Goal: Transaction & Acquisition: Obtain resource

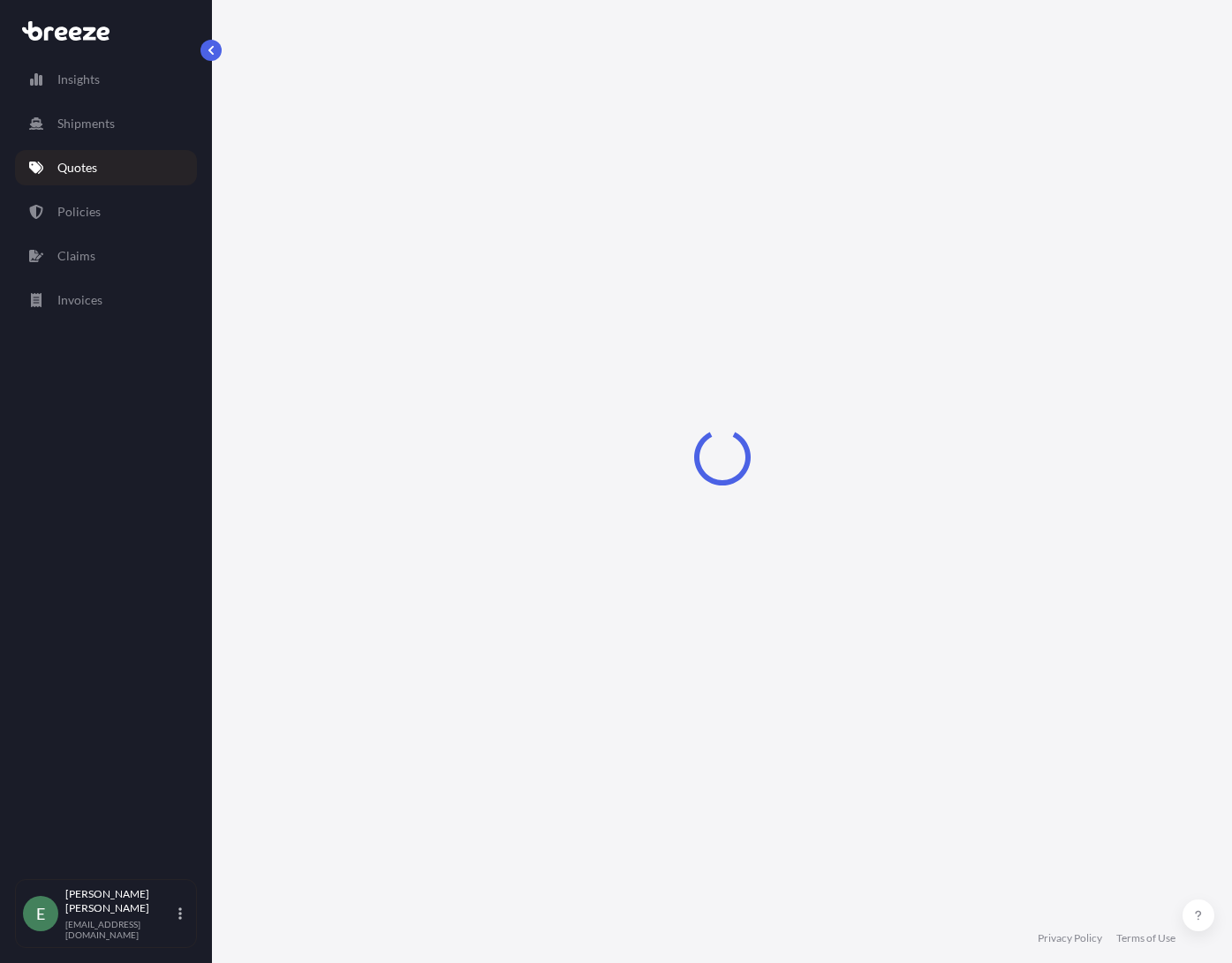
select select "Road"
select select "1"
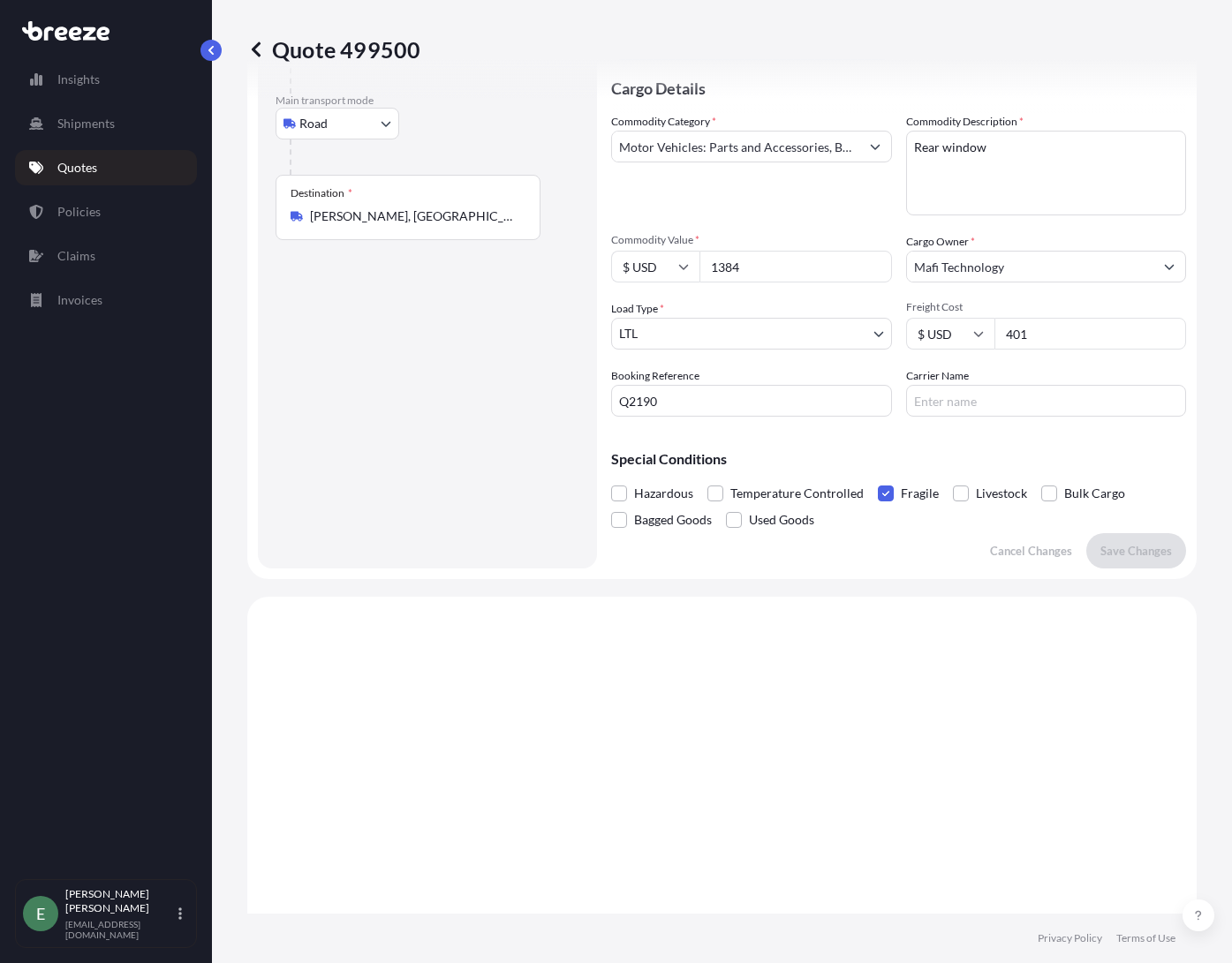
scroll to position [116, 0]
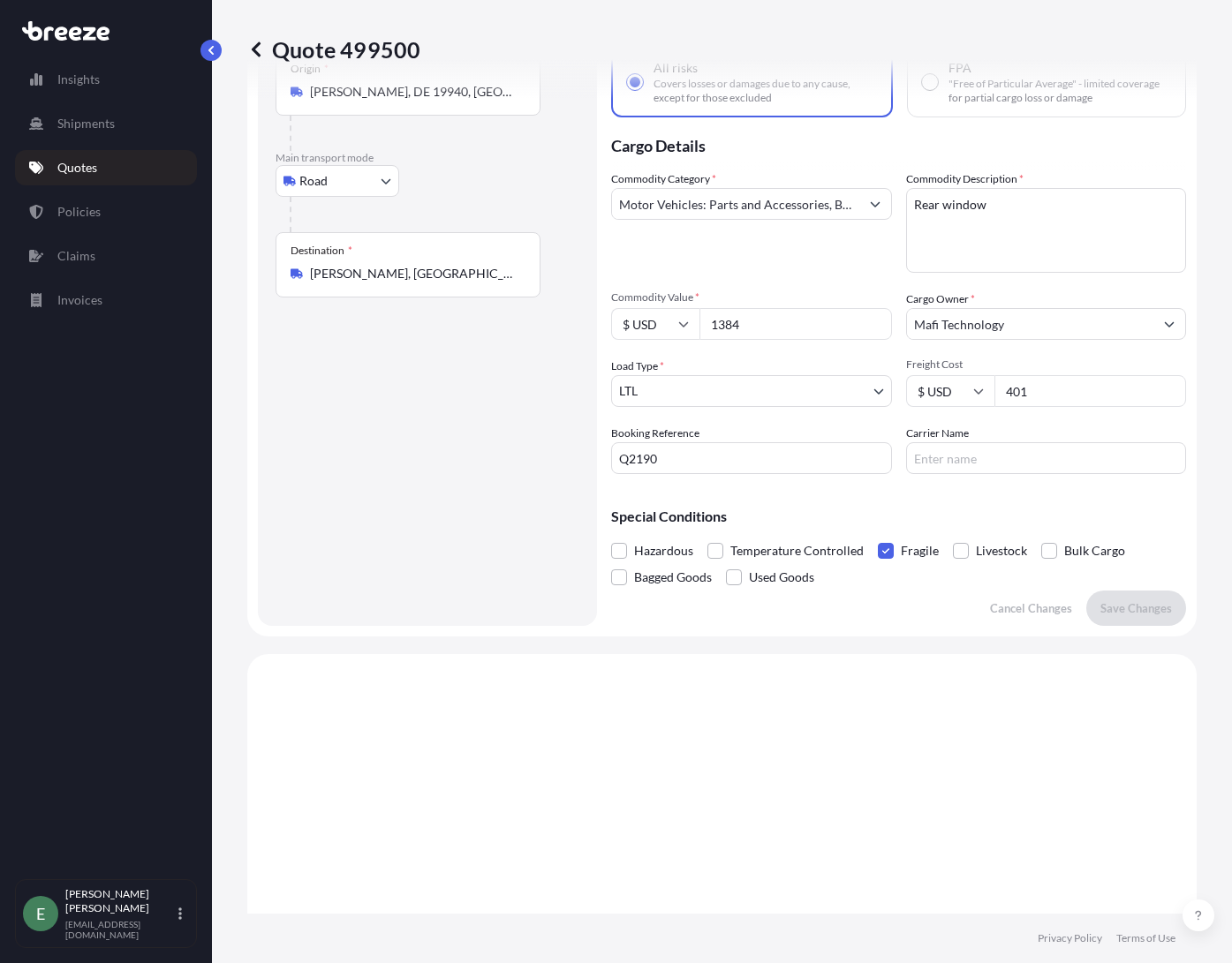
click at [932, 447] on input "Carrier Name" at bounding box center [1045, 457] width 280 height 32
type input "XPO"
click at [1127, 616] on p "Save Changes" at bounding box center [1136, 608] width 71 height 17
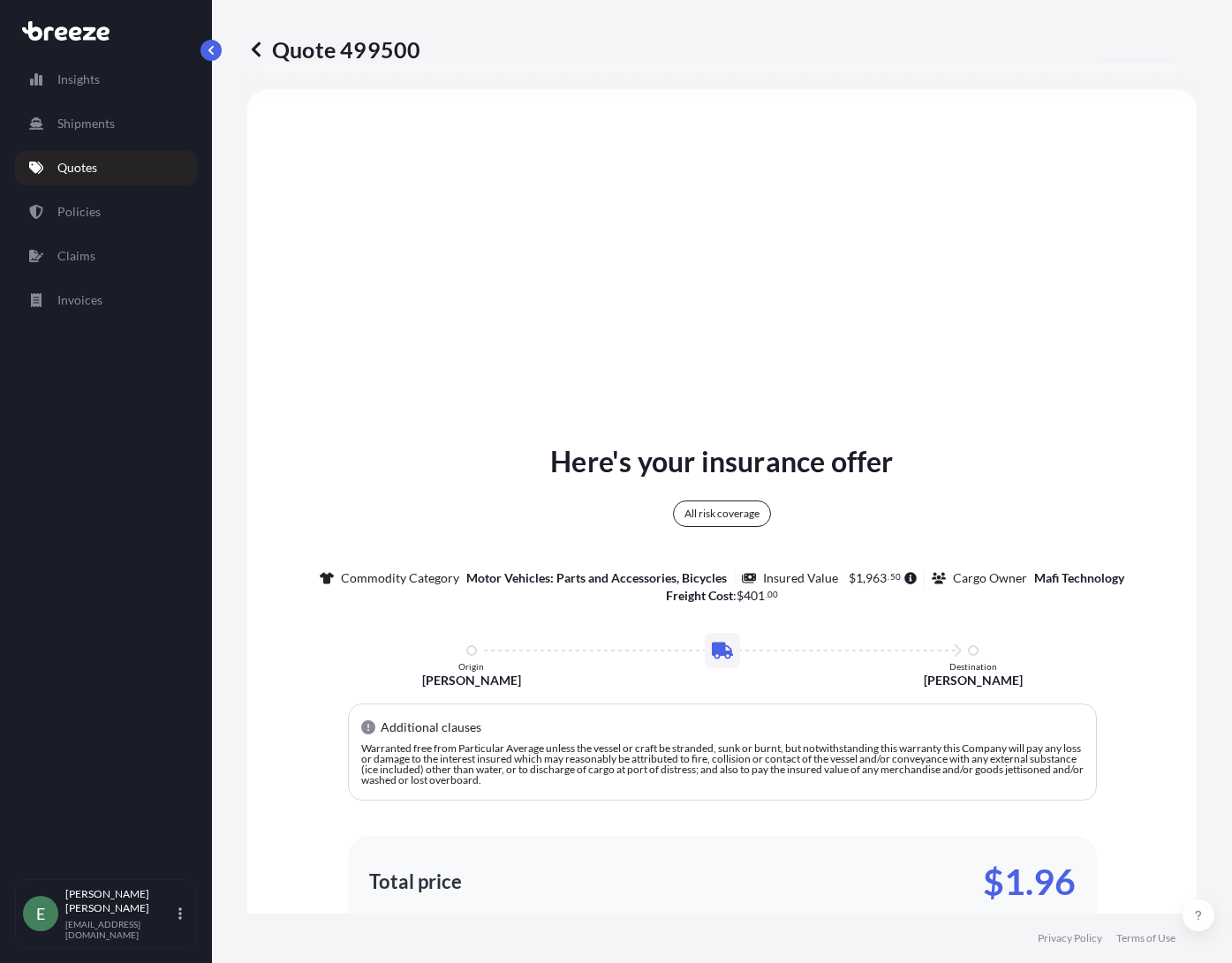
scroll to position [682, 0]
select select "Road"
select select "1"
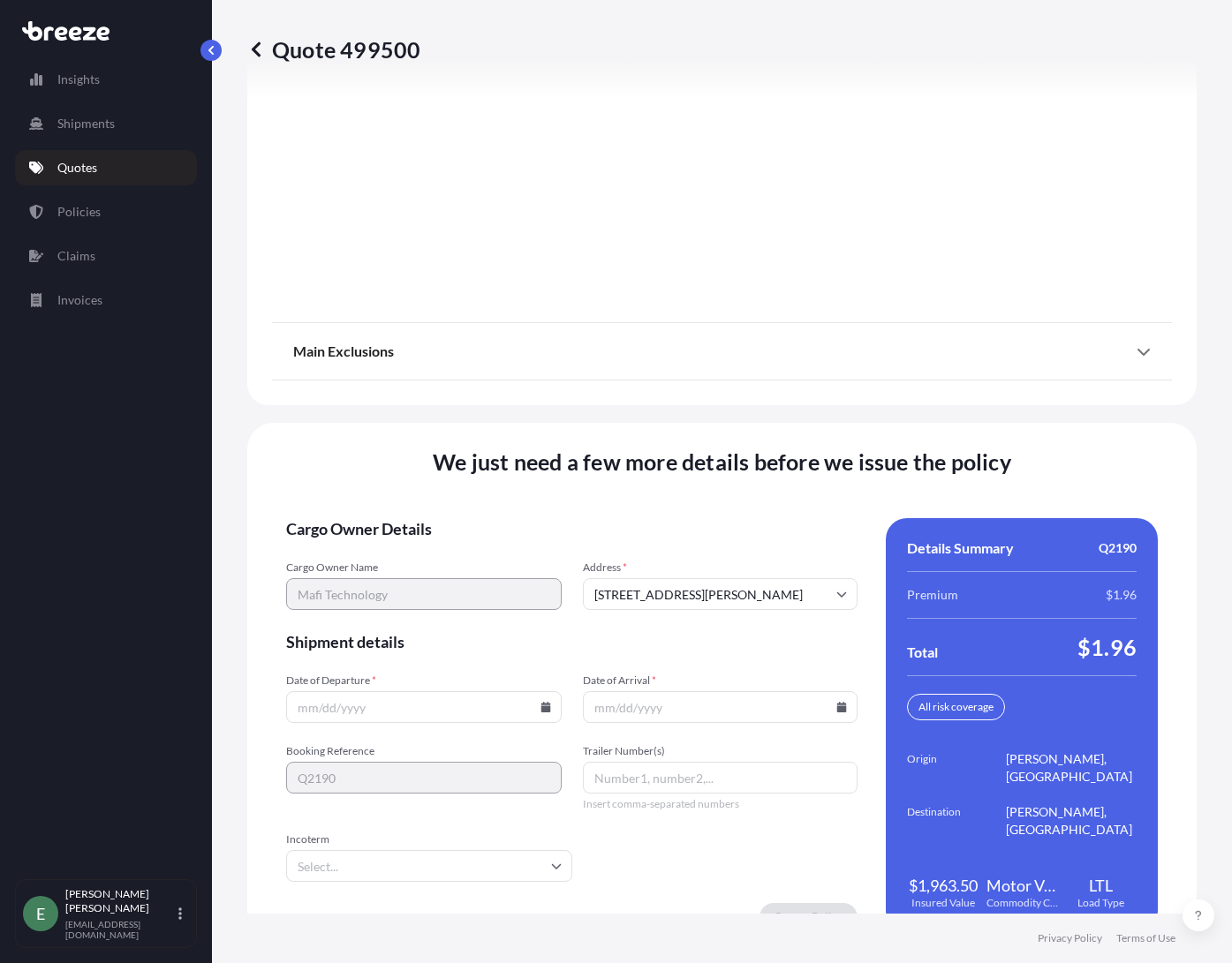
scroll to position [2347, 0]
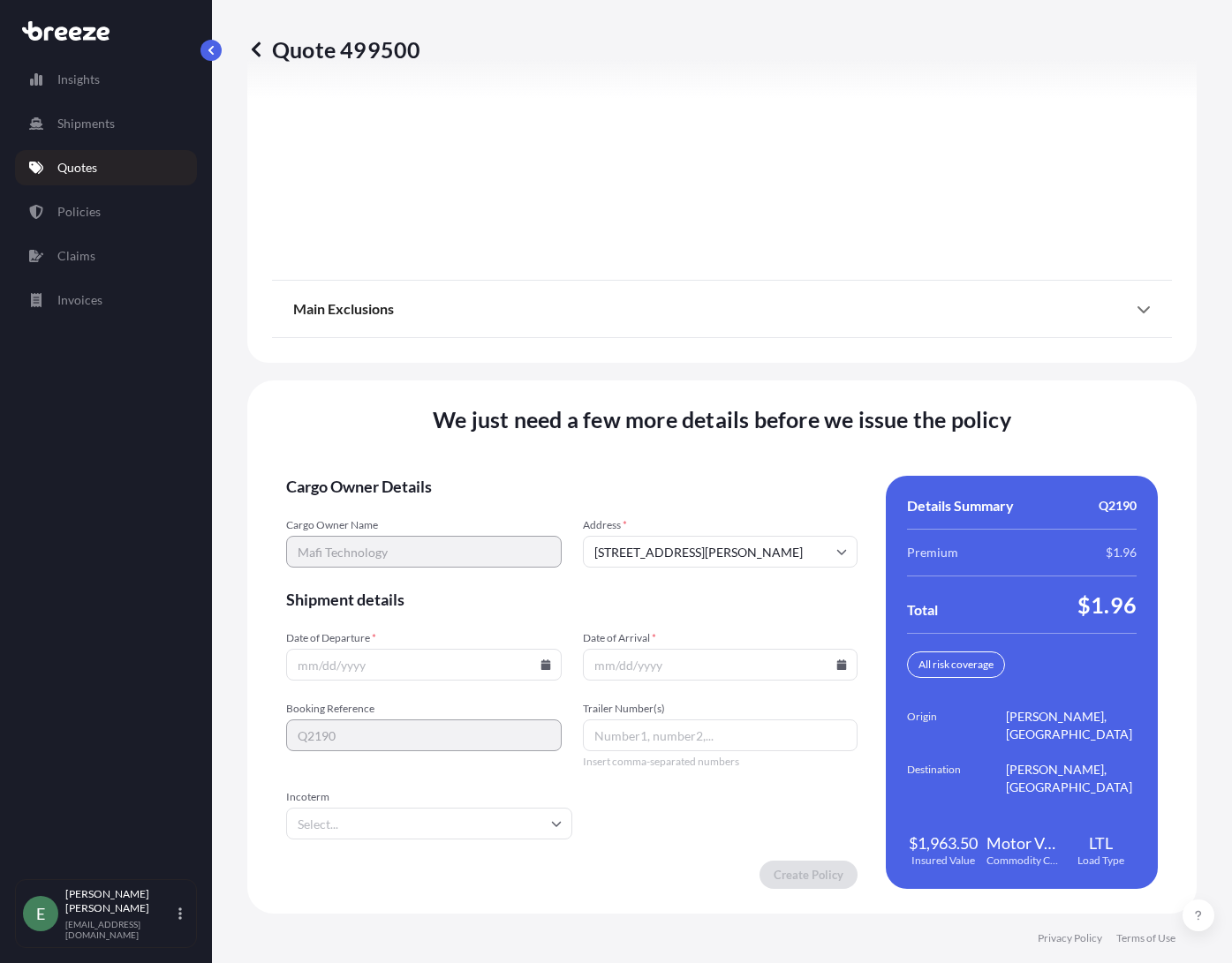
click at [545, 670] on input "Date of Departure *" at bounding box center [424, 664] width 275 height 32
click at [541, 664] on icon at bounding box center [545, 664] width 10 height 11
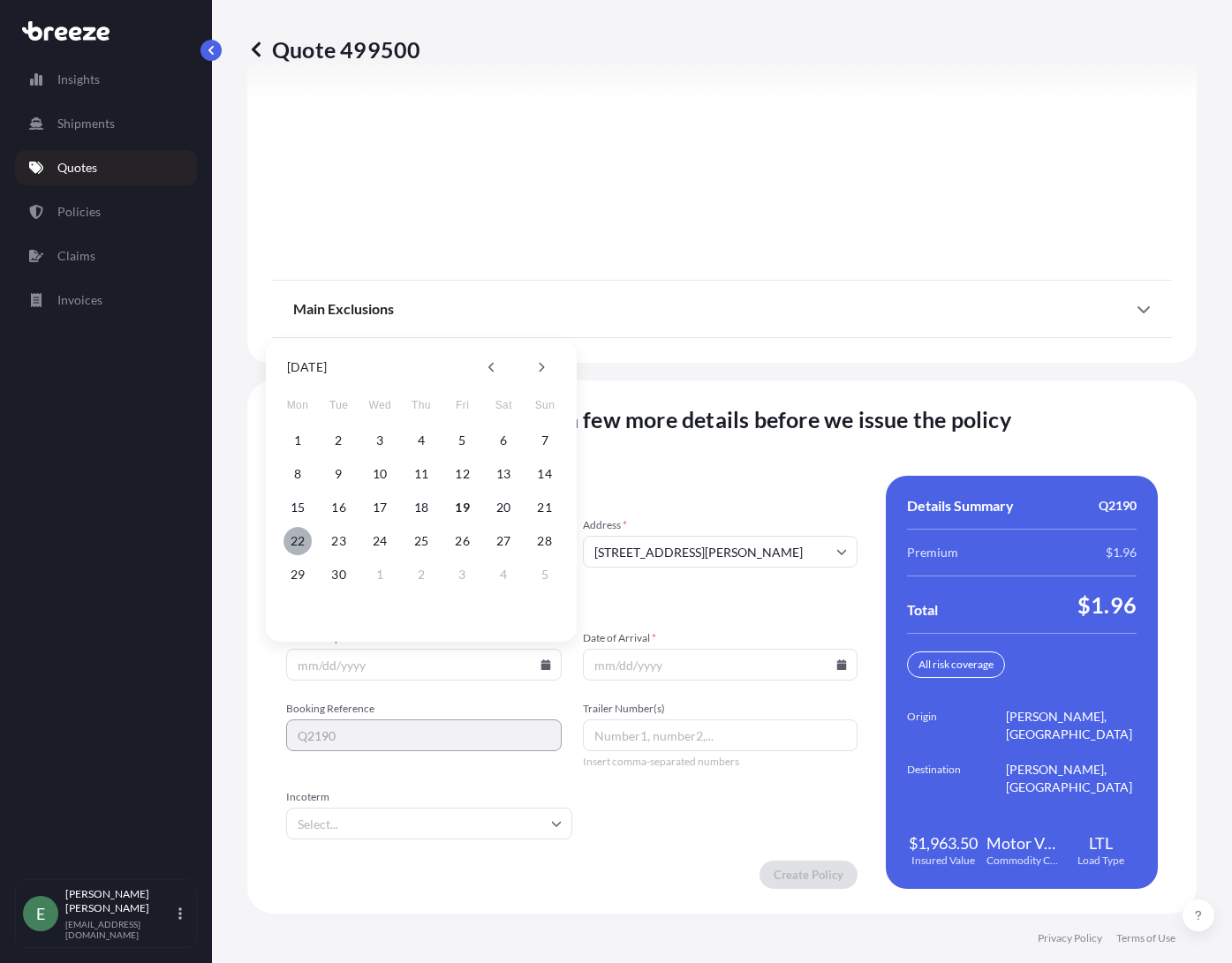
click at [300, 541] on button "22" at bounding box center [297, 540] width 28 height 28
type input "[DATE]"
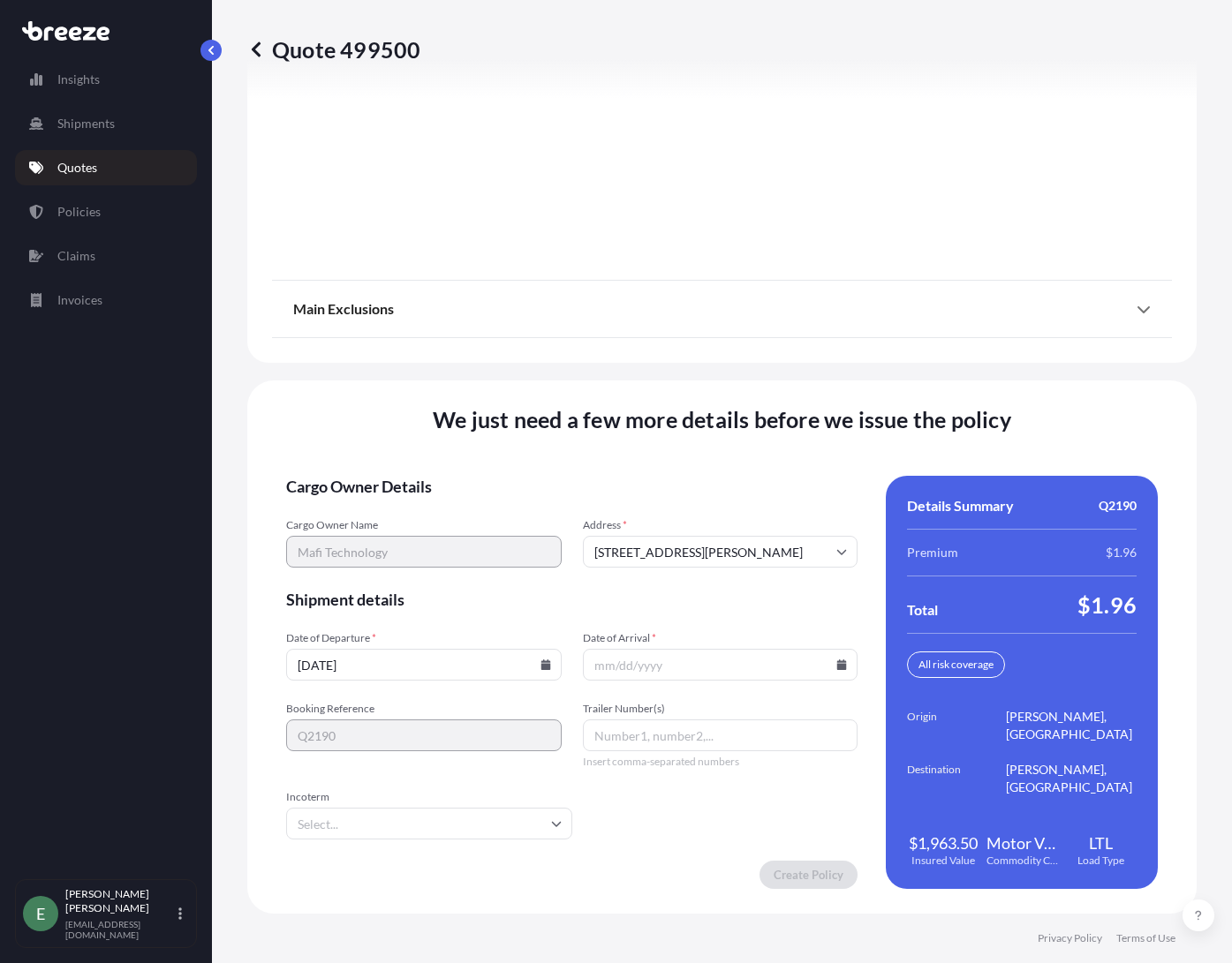
click at [837, 665] on icon at bounding box center [842, 664] width 10 height 11
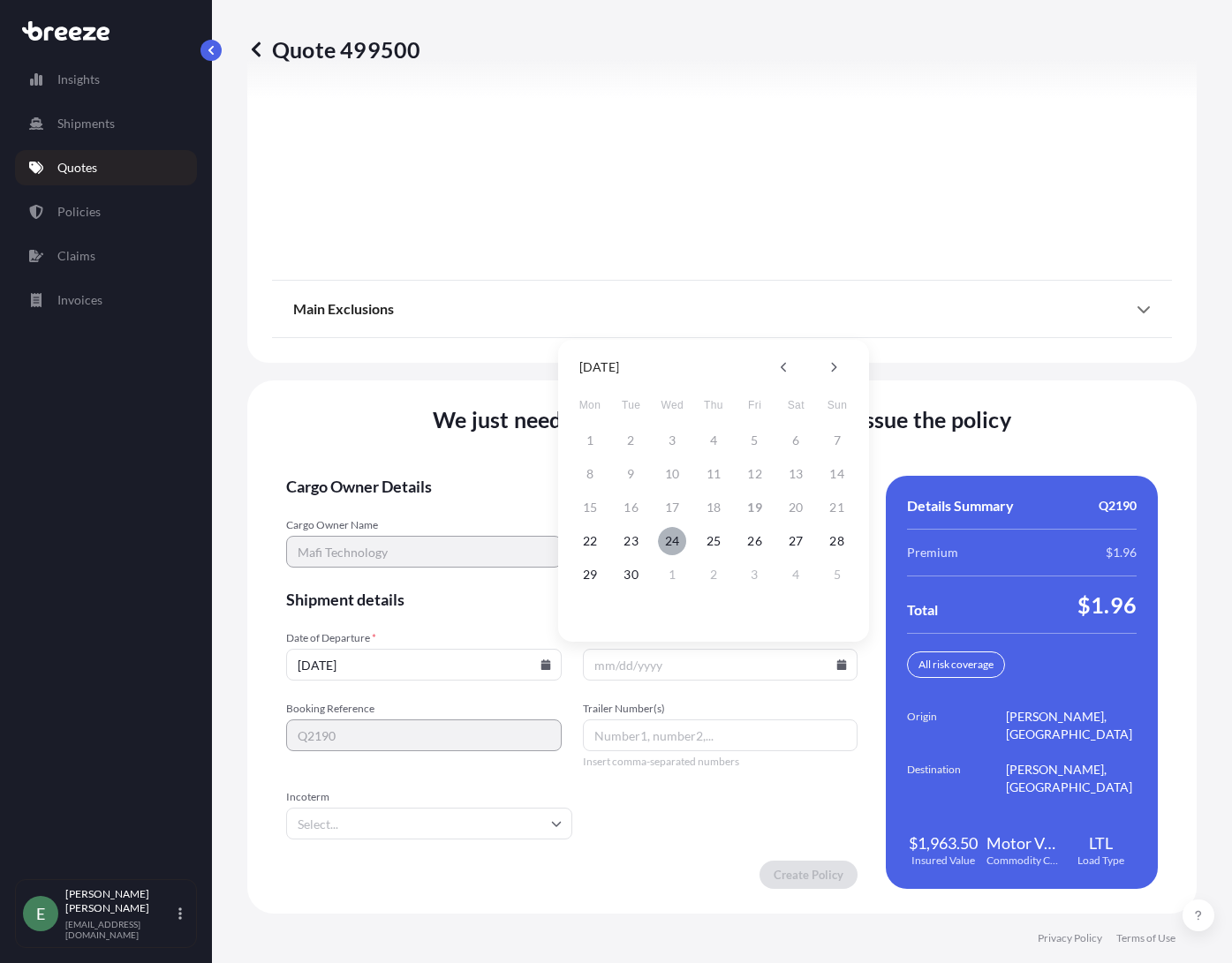
click at [676, 545] on button "24" at bounding box center [671, 540] width 28 height 28
type input "[DATE]"
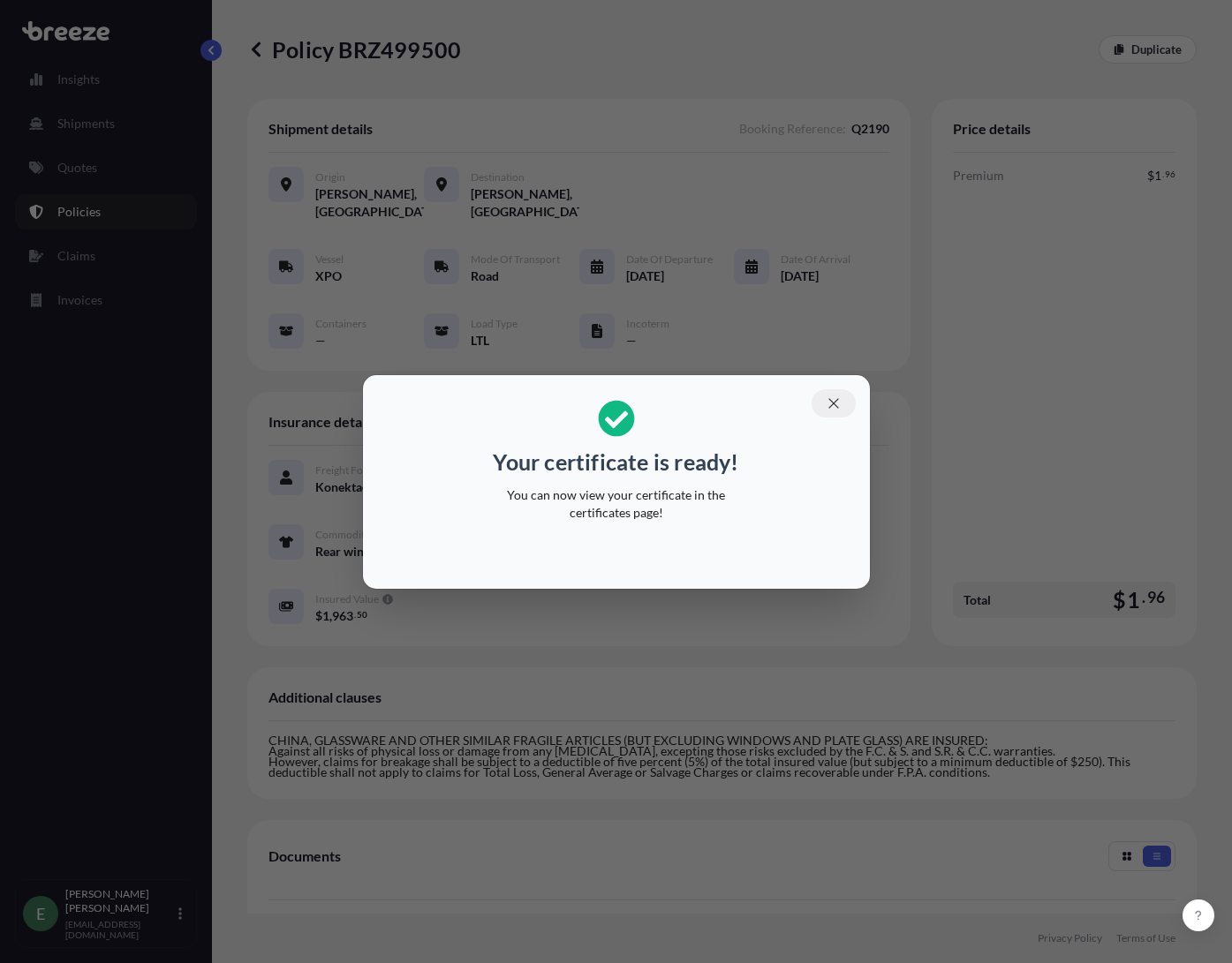
click at [841, 396] on icon "button" at bounding box center [833, 403] width 15 height 15
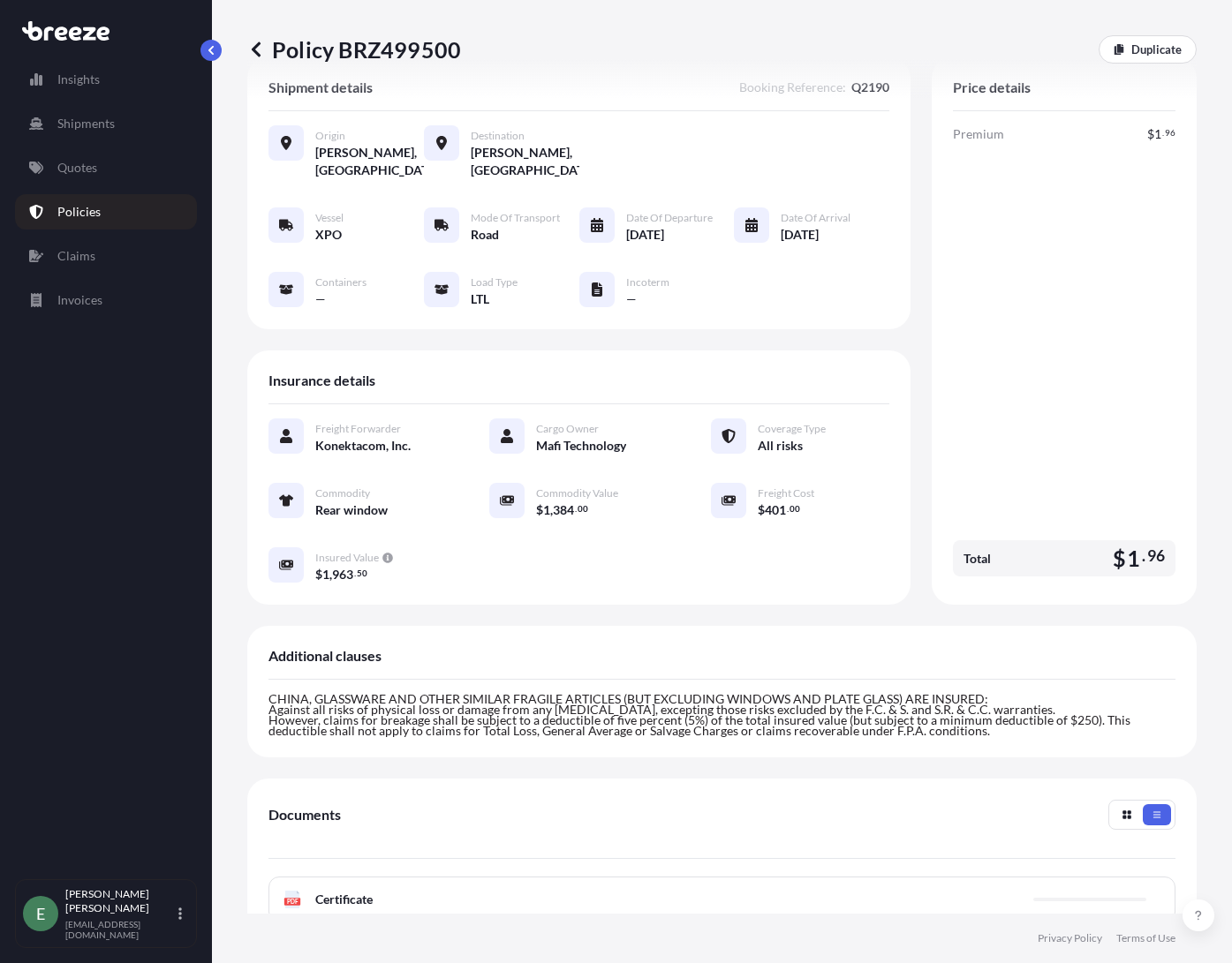
scroll to position [316, 0]
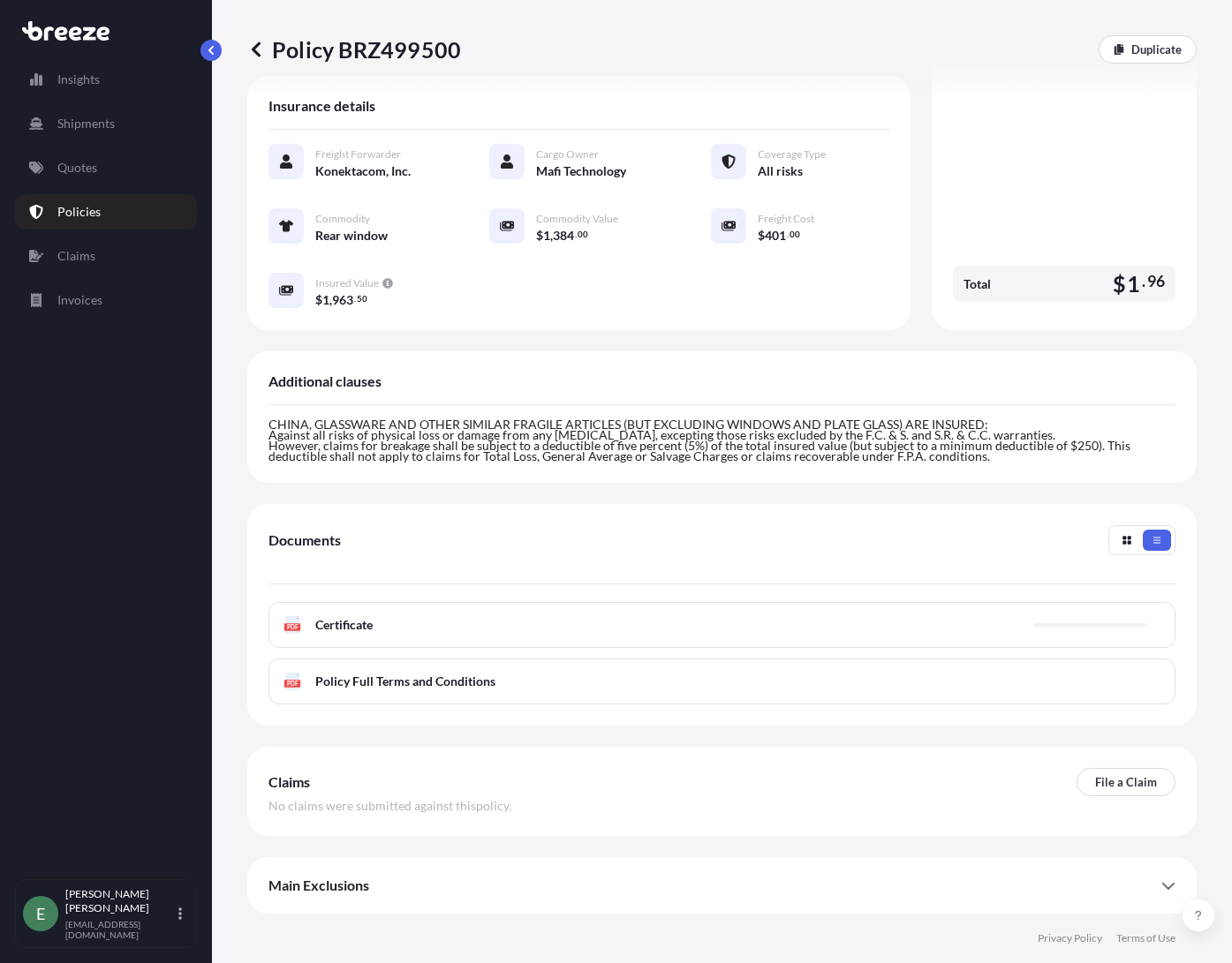
click at [354, 630] on span "Certificate" at bounding box center [344, 625] width 58 height 17
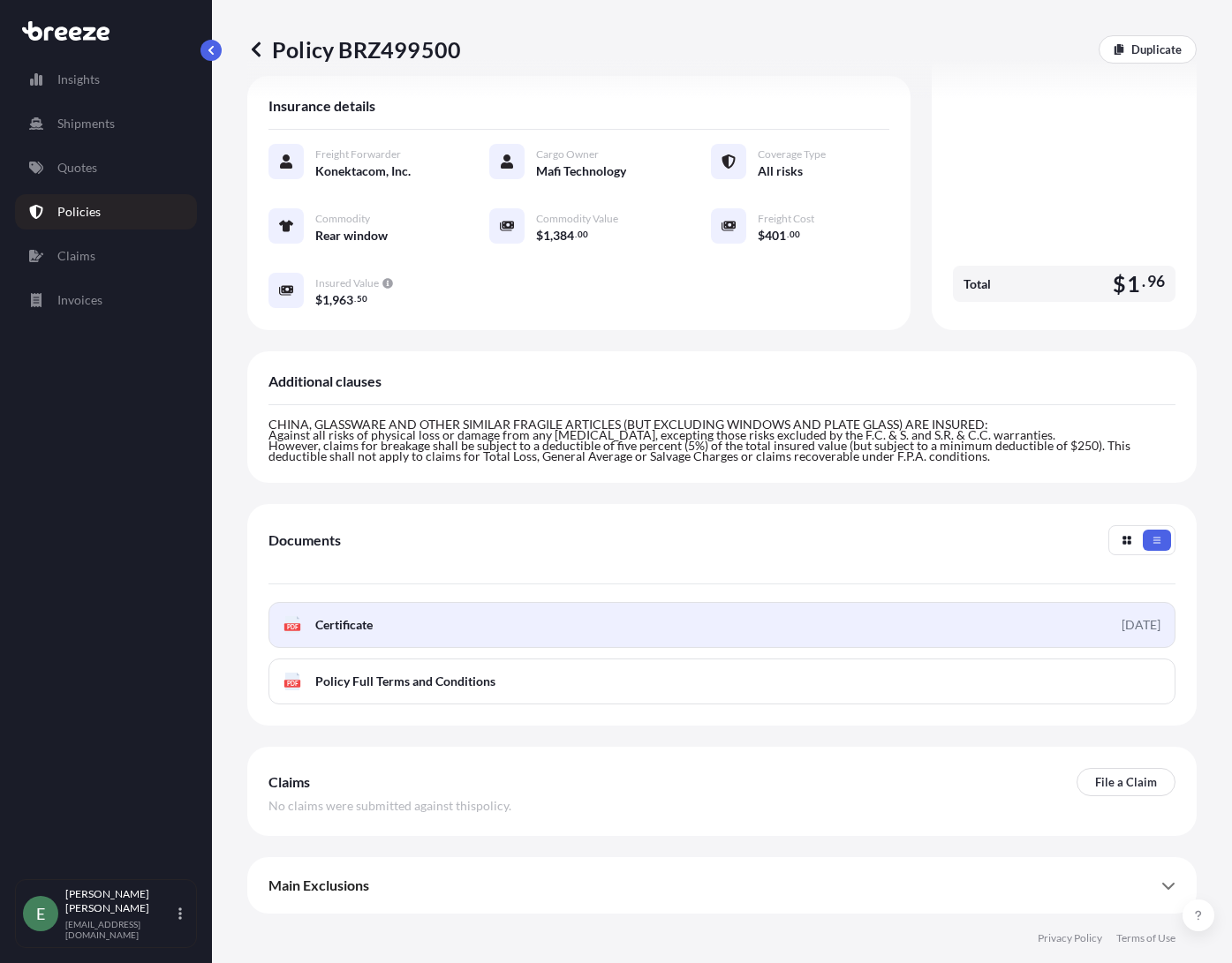
click at [387, 632] on link "PDF Certificate [DATE]" at bounding box center [721, 625] width 906 height 46
